Goal: Information Seeking & Learning: Learn about a topic

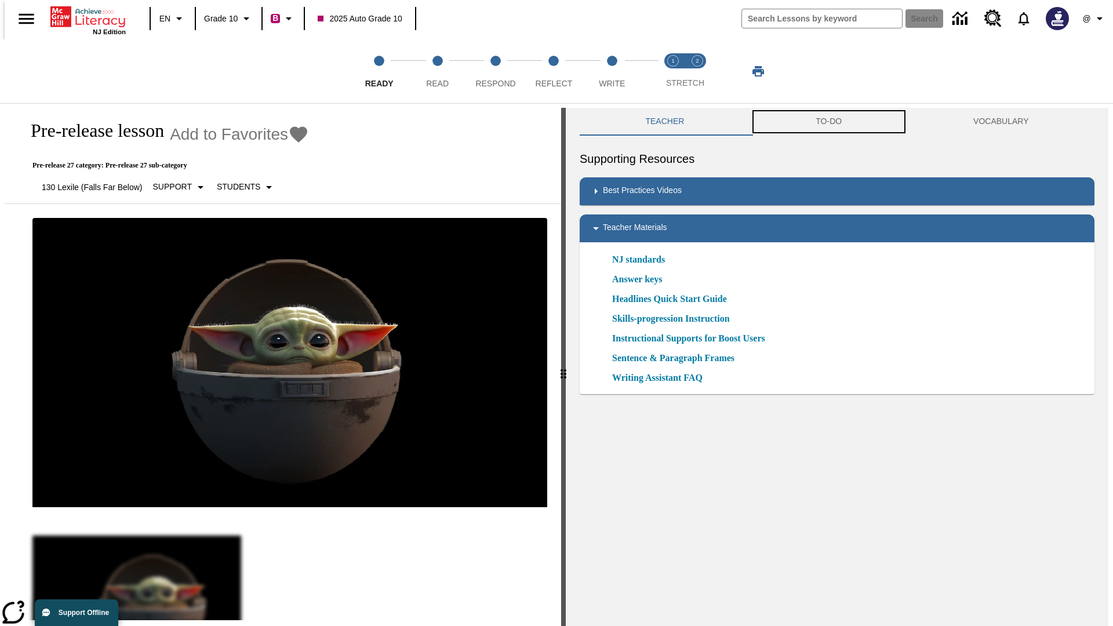
click at [829, 122] on button "TO-DO" at bounding box center [829, 122] width 158 height 28
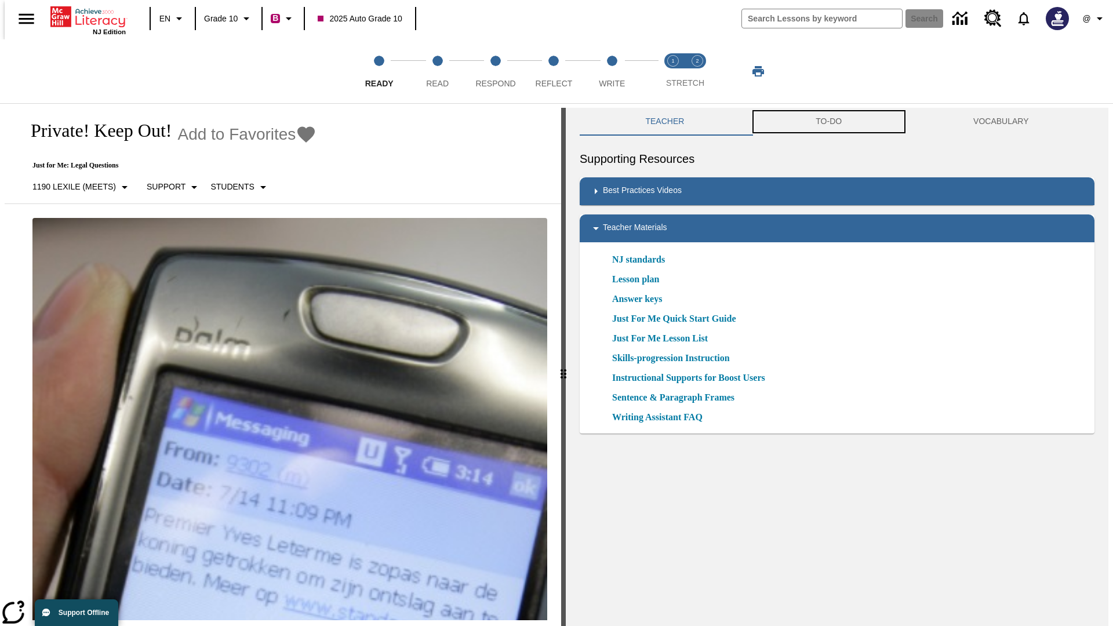
click at [829, 122] on button "TO-DO" at bounding box center [829, 122] width 158 height 28
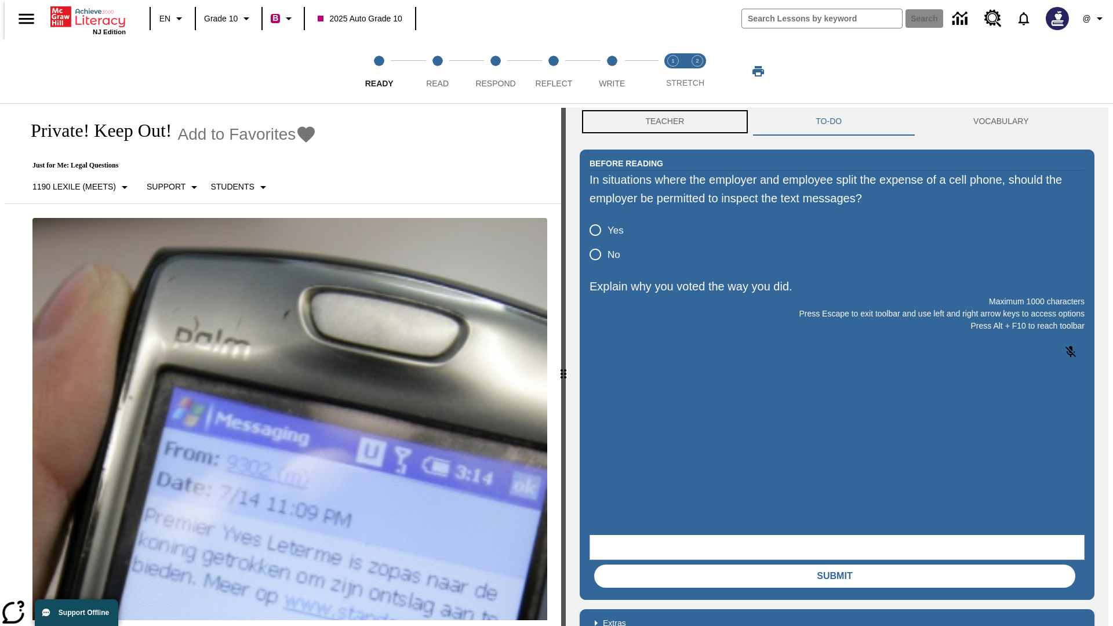
scroll to position [1, 0]
click at [662, 122] on button "Teacher" at bounding box center [665, 121] width 170 height 28
